Goal: Information Seeking & Learning: Learn about a topic

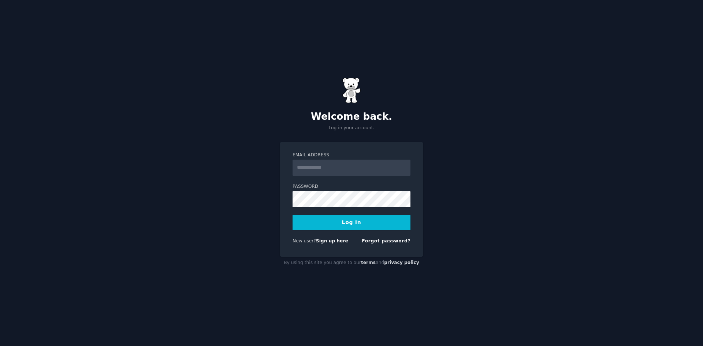
type input "**********"
click at [362, 222] on body "**********" at bounding box center [351, 173] width 703 height 346
click at [556, 212] on div "**********" at bounding box center [351, 173] width 703 height 346
click at [350, 220] on button "Log In" at bounding box center [351, 222] width 118 height 15
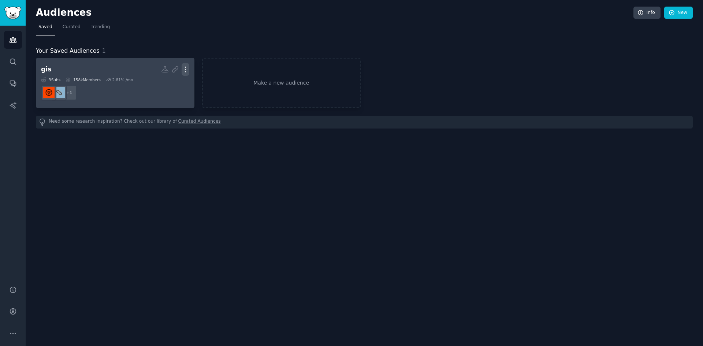
click at [186, 69] on icon "button" at bounding box center [186, 70] width 8 height 8
click at [168, 84] on p "Delete" at bounding box center [165, 85] width 17 height 8
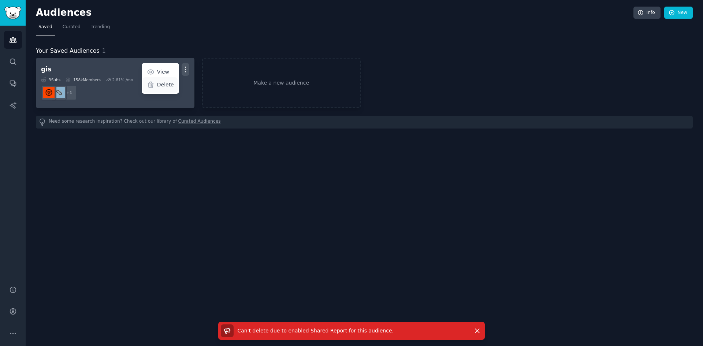
click at [160, 87] on p "Delete" at bounding box center [165, 85] width 17 height 8
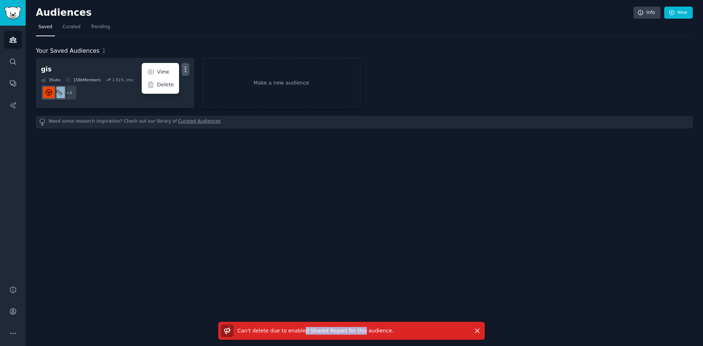
drag, startPoint x: 297, startPoint y: 330, endPoint x: 355, endPoint y: 329, distance: 57.5
click at [355, 329] on span "Can't delete due to enabled Shared Report for this audience ." at bounding box center [315, 331] width 156 height 6
click at [315, 248] on div "Audiences Info New Saved Curated Trending Your Saved Audiences 1 gis Shared Rep…" at bounding box center [364, 173] width 677 height 346
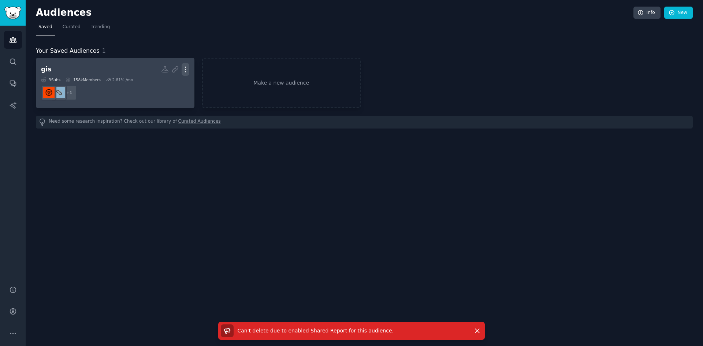
click at [185, 67] on icon "button" at bounding box center [185, 69] width 1 height 5
click at [169, 70] on p "View" at bounding box center [163, 72] width 12 height 8
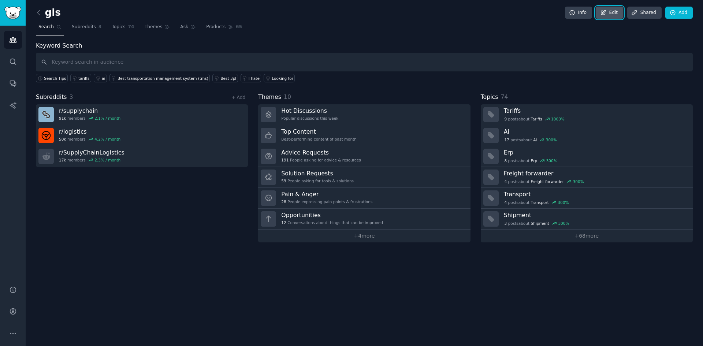
click at [616, 15] on link "Edit" at bounding box center [608, 13] width 27 height 12
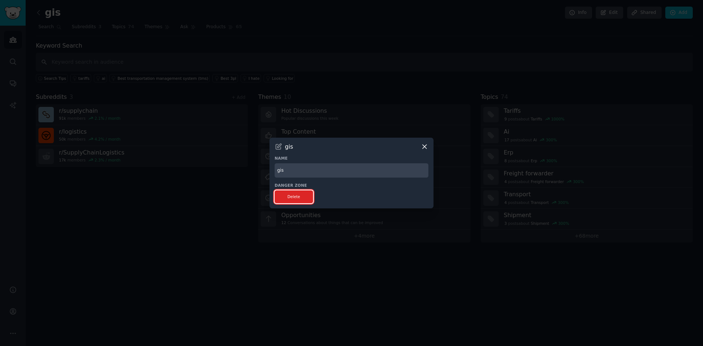
click at [296, 200] on button "Delete" at bounding box center [293, 196] width 38 height 13
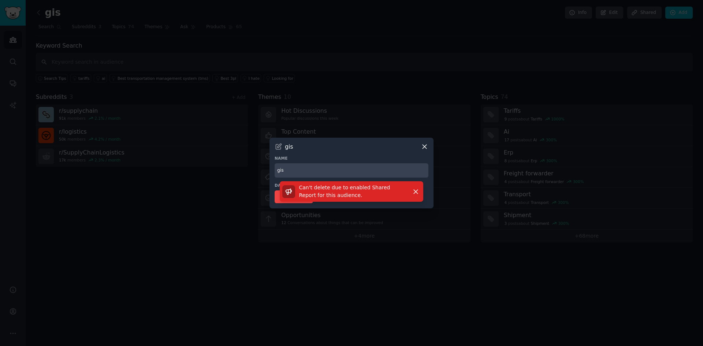
click at [423, 146] on icon at bounding box center [424, 147] width 8 height 8
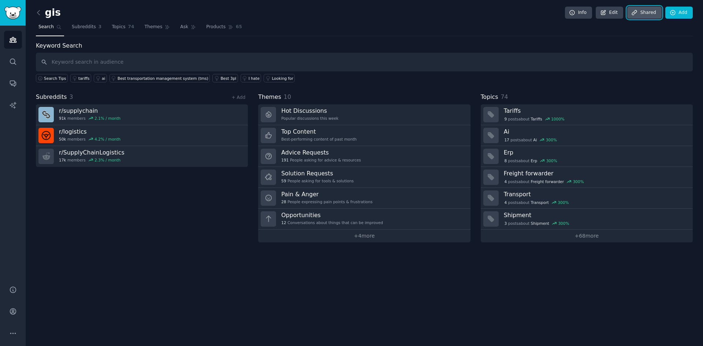
click at [642, 13] on link "Share d" at bounding box center [644, 13] width 34 height 12
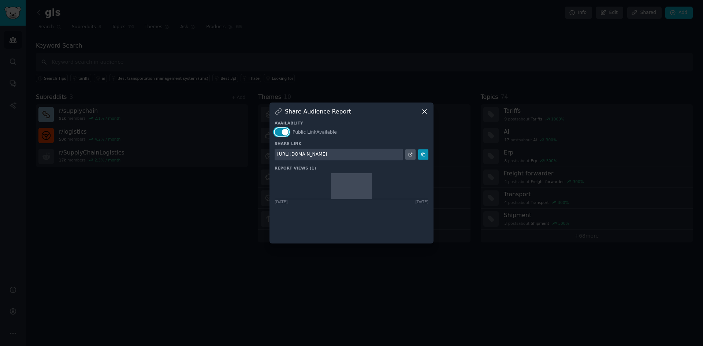
click at [283, 131] on button "button" at bounding box center [281, 132] width 14 height 8
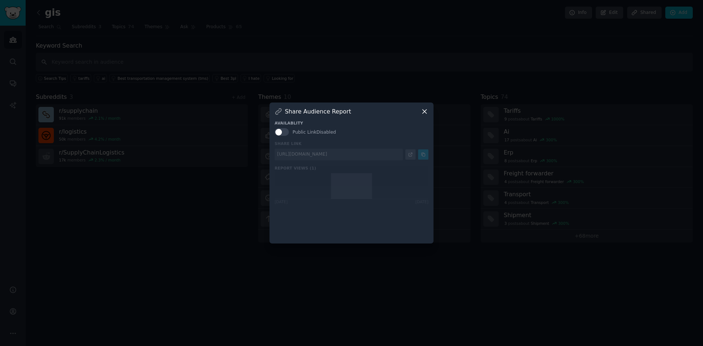
click at [426, 110] on icon at bounding box center [424, 111] width 4 height 4
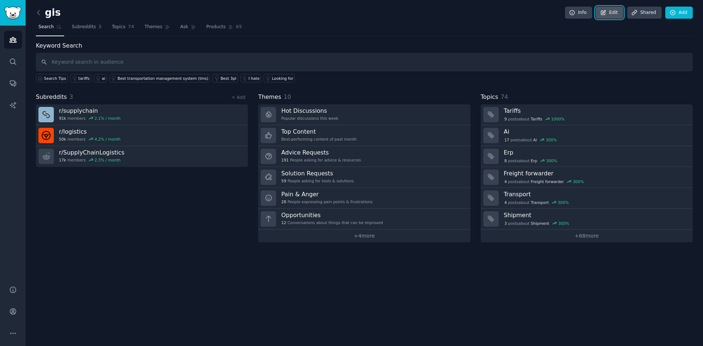
click at [611, 16] on link "Edit" at bounding box center [608, 13] width 27 height 12
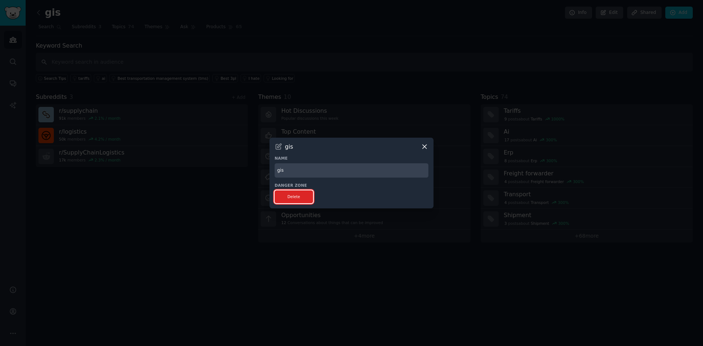
click at [299, 197] on button "Delete" at bounding box center [293, 196] width 38 height 13
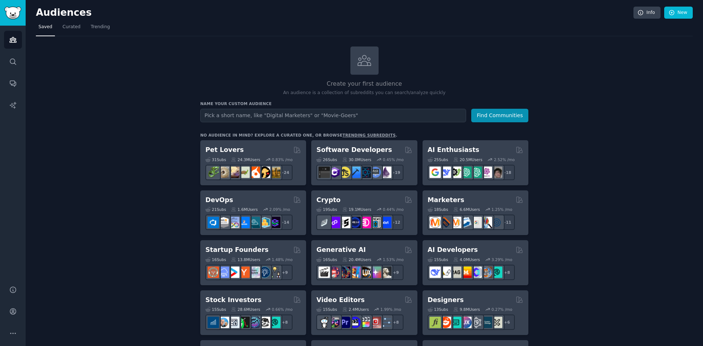
click at [405, 115] on input "text" at bounding box center [333, 116] width 266 height 14
type input "godot"
click at [471, 109] on button "Find Communities" at bounding box center [499, 116] width 57 height 14
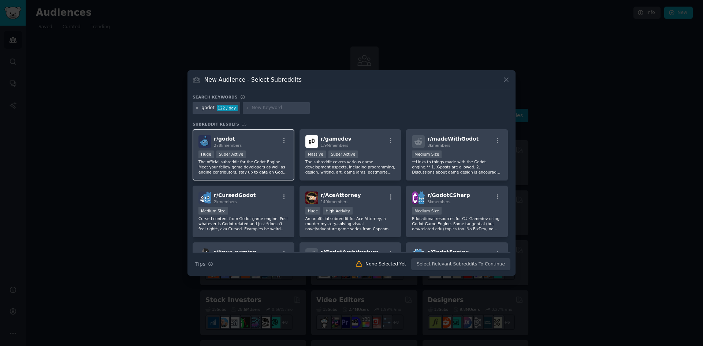
click at [242, 140] on div "r/ godot 278k members" at bounding box center [243, 141] width 90 height 13
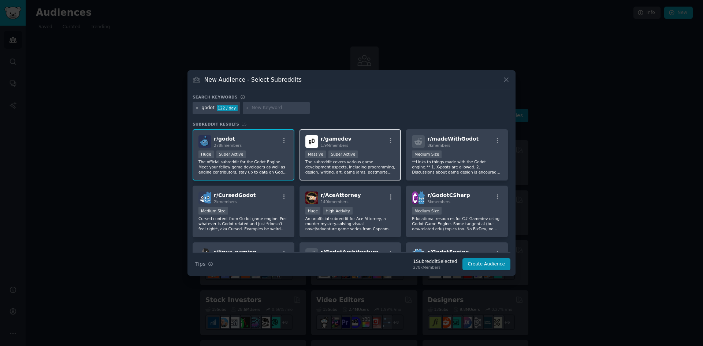
click at [374, 152] on div "Massive Super Active" at bounding box center [350, 154] width 90 height 9
click at [500, 265] on button "Create Audience" at bounding box center [486, 264] width 48 height 12
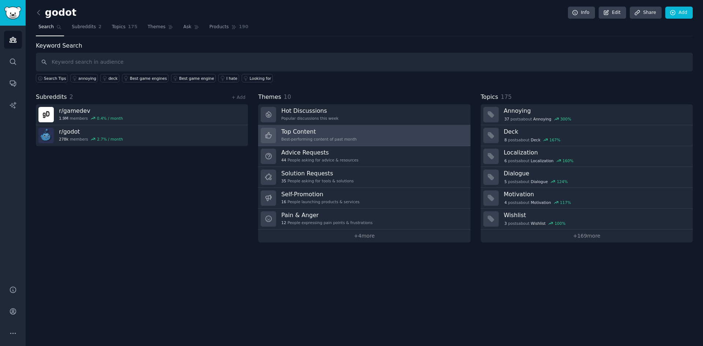
click at [361, 135] on link "Top Content Best-performing content of past month" at bounding box center [364, 135] width 212 height 21
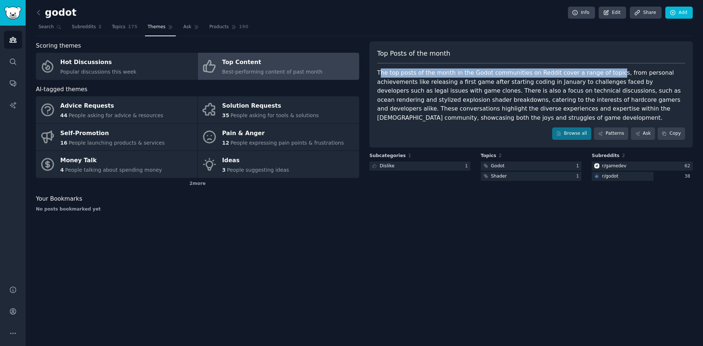
drag, startPoint x: 381, startPoint y: 73, endPoint x: 597, endPoint y: 71, distance: 215.9
click at [597, 71] on div "The top posts of the month in the Godot communities on Reddit cover a range of …" at bounding box center [531, 95] width 308 height 54
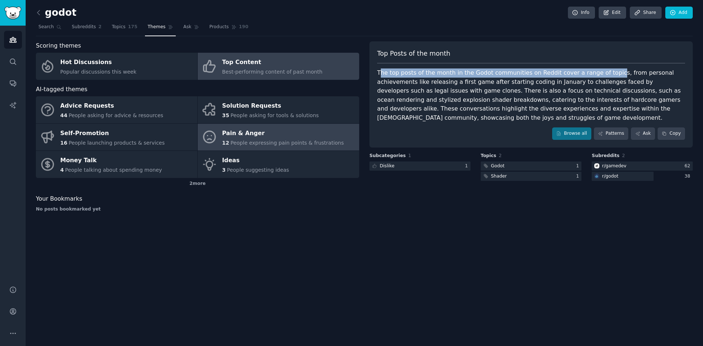
click at [288, 140] on span "People expressing pain points & frustrations" at bounding box center [286, 143] width 113 height 6
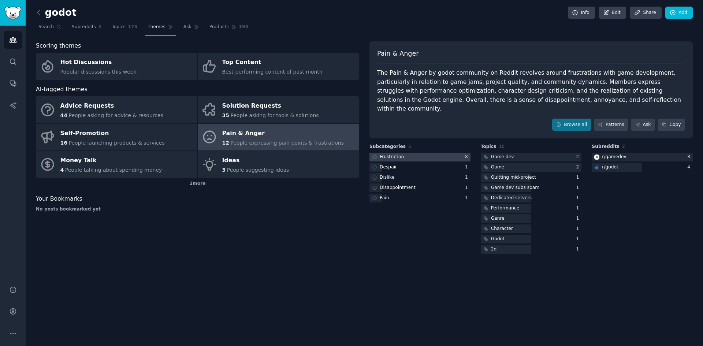
click at [408, 153] on div at bounding box center [419, 157] width 101 height 9
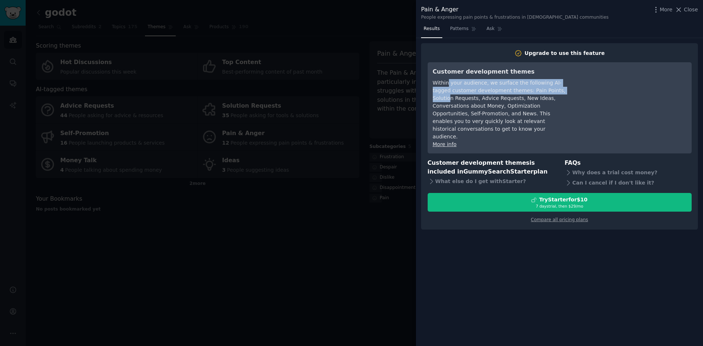
drag, startPoint x: 447, startPoint y: 81, endPoint x: 549, endPoint y: 87, distance: 101.9
click at [549, 87] on div "Within your audience, we surface the following AI-tagged customer development t…" at bounding box center [500, 109] width 134 height 61
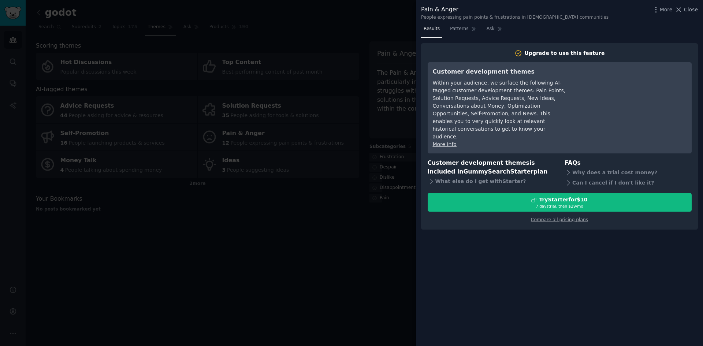
click at [326, 266] on div at bounding box center [351, 173] width 703 height 346
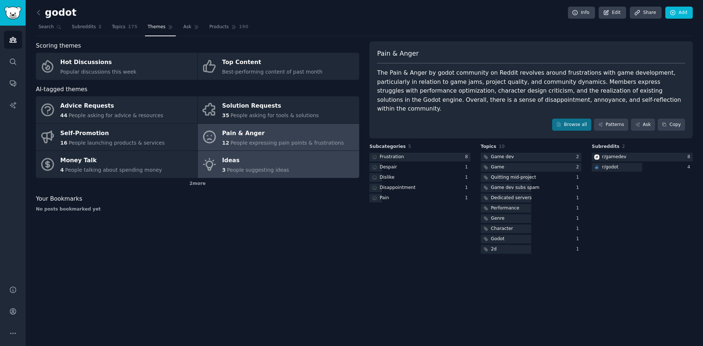
click at [271, 162] on div "Ideas" at bounding box center [255, 161] width 67 height 12
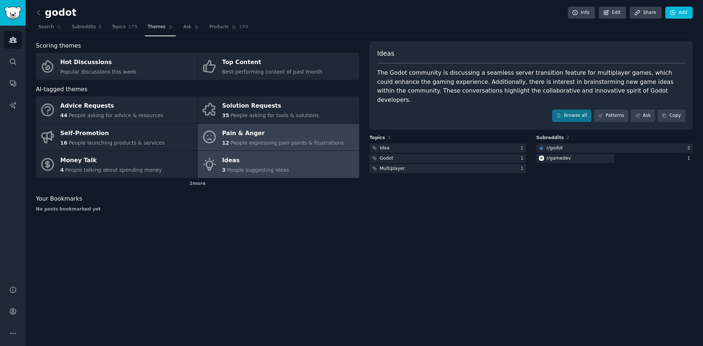
click at [281, 135] on div "Pain & Anger" at bounding box center [283, 133] width 122 height 12
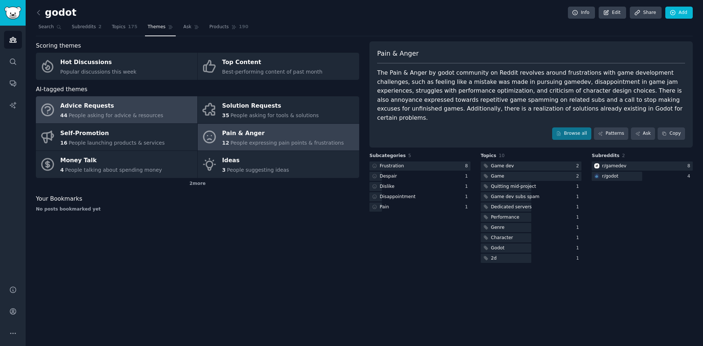
click at [147, 107] on div "Advice Requests" at bounding box center [111, 106] width 103 height 12
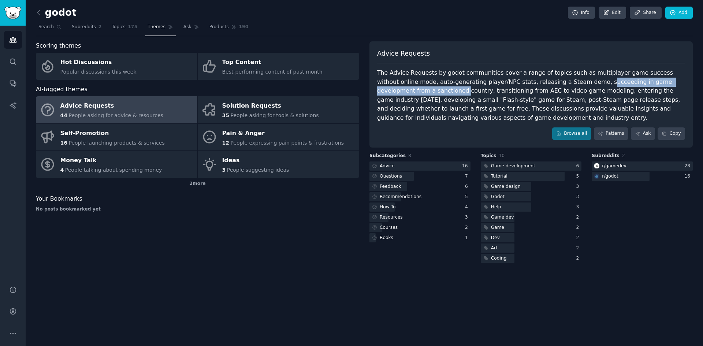
drag, startPoint x: 549, startPoint y: 82, endPoint x: 682, endPoint y: 86, distance: 132.9
click at [682, 86] on div "The Advice Requests by godot communities cover a range of topics such as multip…" at bounding box center [531, 95] width 308 height 54
click at [532, 93] on div "The Advice Requests by godot communities cover a range of topics such as multip…" at bounding box center [531, 95] width 308 height 54
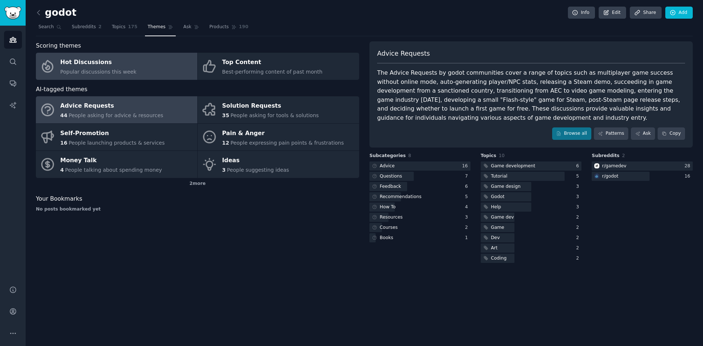
click at [158, 70] on link "Hot Discussions Popular discussions this week" at bounding box center [116, 66] width 161 height 27
